Goal: Information Seeking & Learning: Learn about a topic

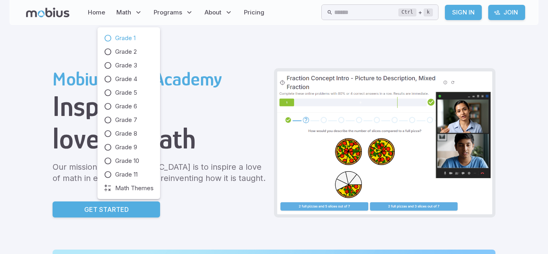
click at [108, 39] on icon at bounding box center [108, 38] width 8 height 8
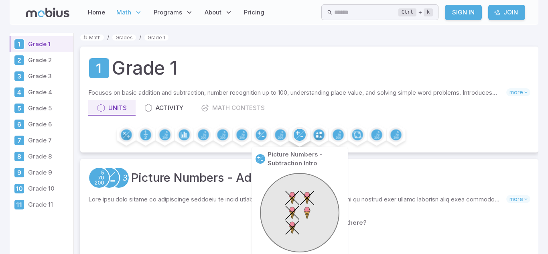
click at [303, 139] on circle at bounding box center [300, 135] width 12 height 12
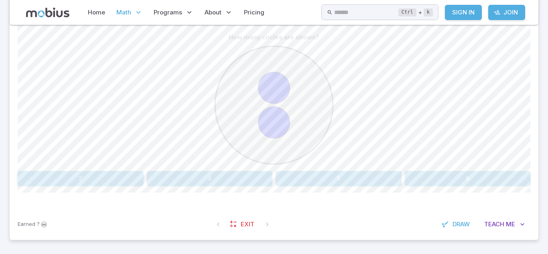
scroll to position [205, 0]
click at [134, 180] on button "2" at bounding box center [81, 178] width 126 height 15
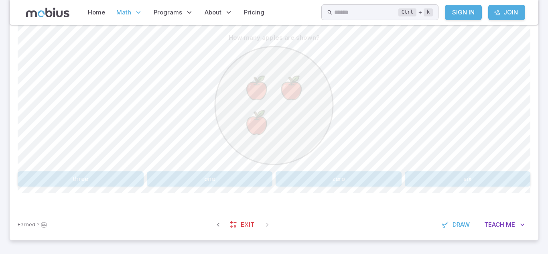
click at [140, 180] on button "three" at bounding box center [81, 178] width 126 height 15
click at [81, 182] on button "9" at bounding box center [68, 178] width 100 height 15
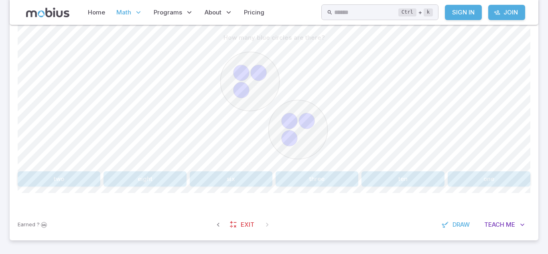
click at [246, 185] on button "six" at bounding box center [231, 178] width 83 height 15
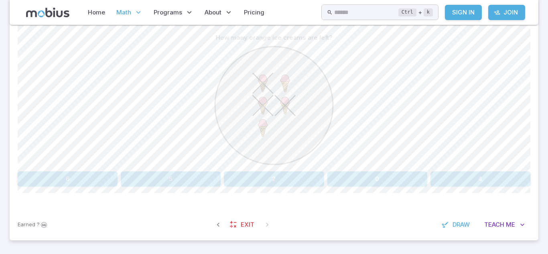
click at [344, 169] on div "How many orange ice creams are left? 6 5 2 0 4" at bounding box center [274, 108] width 513 height 157
click at [345, 179] on button "0" at bounding box center [378, 178] width 100 height 15
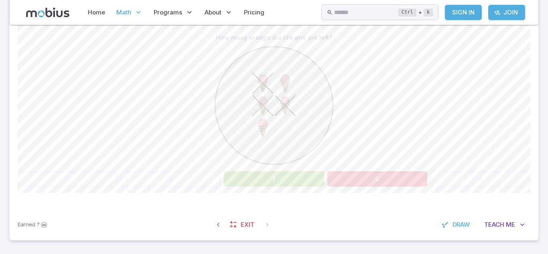
click at [262, 178] on button "2" at bounding box center [274, 178] width 100 height 15
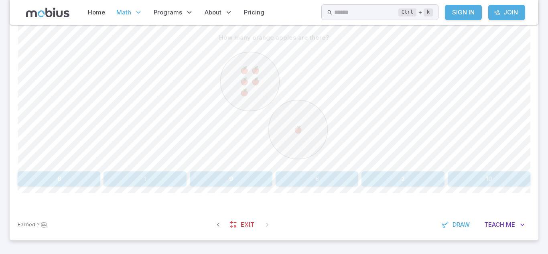
click at [245, 93] on image at bounding box center [244, 92] width 10 height 10
click at [243, 86] on image at bounding box center [244, 81] width 10 height 10
click at [244, 71] on image at bounding box center [244, 70] width 10 height 10
click at [254, 67] on image at bounding box center [255, 70] width 10 height 10
click at [326, 179] on button "6" at bounding box center [317, 178] width 83 height 15
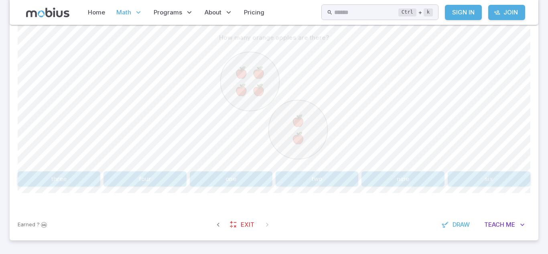
click at [456, 178] on button "six" at bounding box center [489, 178] width 83 height 15
click at [484, 183] on button "1" at bounding box center [489, 178] width 83 height 15
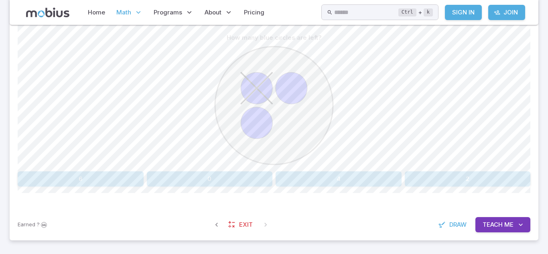
click at [499, 167] on div at bounding box center [274, 106] width 513 height 123
click at [498, 175] on button "2" at bounding box center [468, 178] width 126 height 15
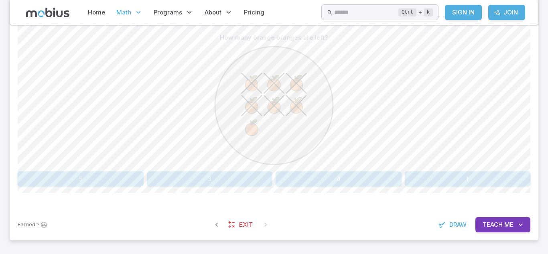
click at [445, 186] on button "1" at bounding box center [468, 178] width 126 height 15
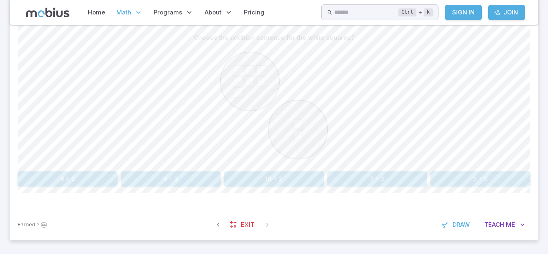
click at [142, 53] on div at bounding box center [274, 106] width 513 height 123
click at [366, 177] on button "7 + 2" at bounding box center [378, 178] width 100 height 15
click at [248, 186] on button "2 - 1" at bounding box center [231, 178] width 83 height 15
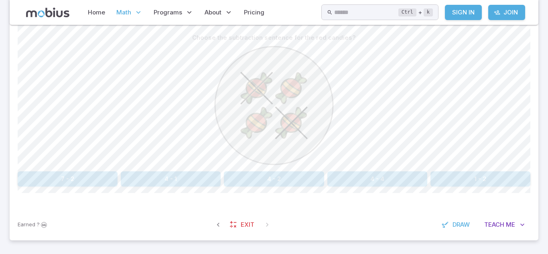
click at [234, 181] on button "4 - 2" at bounding box center [274, 178] width 100 height 15
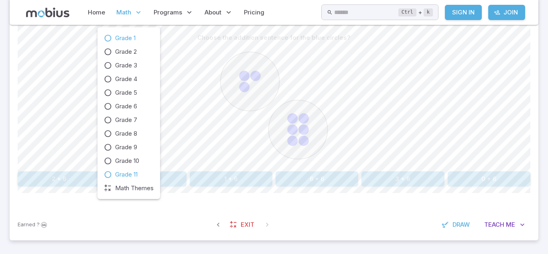
click at [122, 176] on span "Grade 11" at bounding box center [126, 174] width 22 height 9
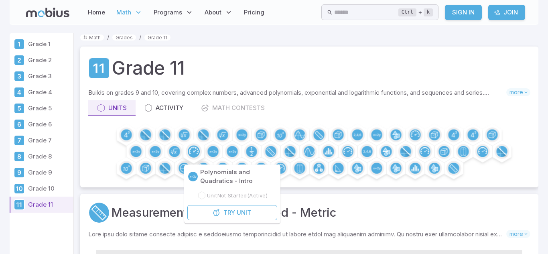
click at [232, 153] on circle at bounding box center [232, 151] width 11 height 11
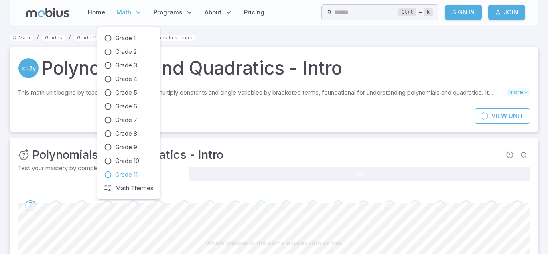
click at [106, 83] on div "Grade 1 Grade 2 Grade 3 Grade 4 Grade 5 Grade 6 Grade 7 Grade 8 Grade 9 Grade 1…" at bounding box center [129, 113] width 50 height 159
click at [117, 41] on span "Grade 1" at bounding box center [125, 38] width 20 height 9
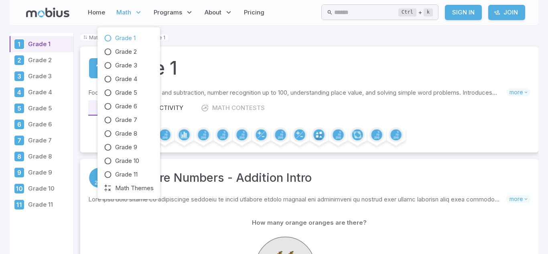
click at [114, 17] on p "Math" at bounding box center [129, 12] width 31 height 18
